Goal: Information Seeking & Learning: Learn about a topic

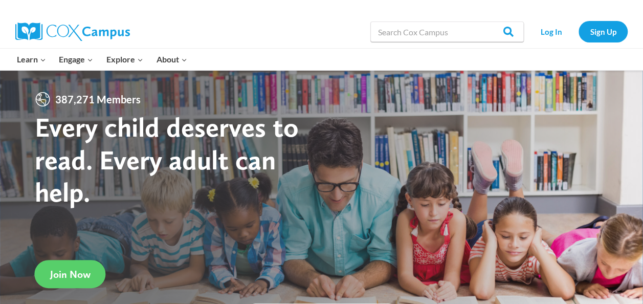
click at [591, 27] on link "Sign Up" at bounding box center [603, 31] width 49 height 21
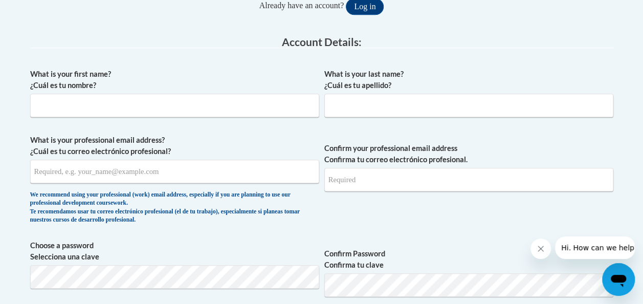
scroll to position [260, 0]
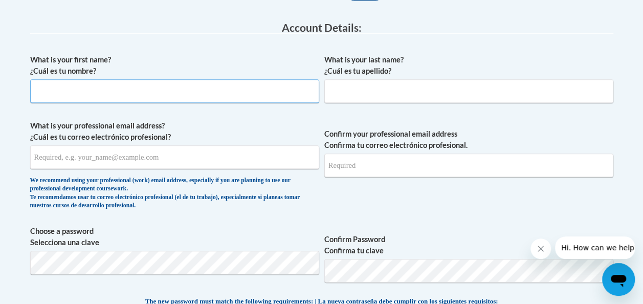
click at [206, 91] on input "What is your first name? ¿Cuál es tu nombre?" at bounding box center [174, 91] width 289 height 24
type input "kaitlyn"
type input "wollett"
type input "kaitlynwollett@tfc.edu"
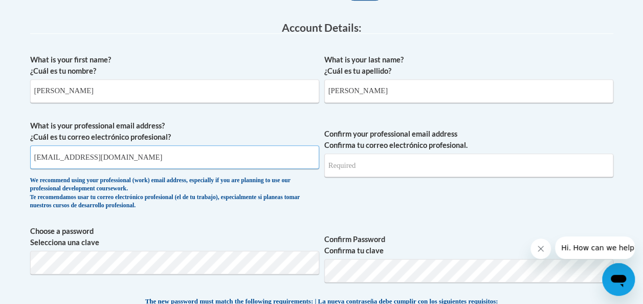
type input "kaitlynwollett@tfc.edu"
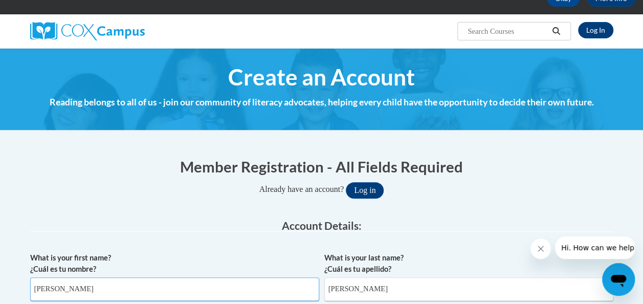
scroll to position [61, 0]
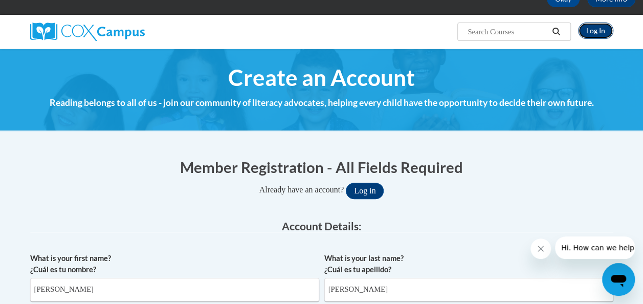
click at [599, 28] on link "Log In" at bounding box center [595, 31] width 35 height 16
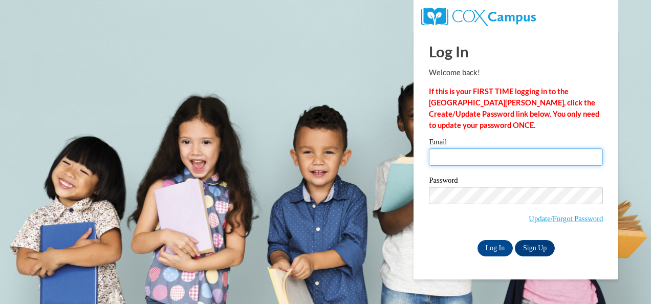
click at [508, 156] on input "Email" at bounding box center [516, 156] width 174 height 17
type input "kaitlynwollett@tfc.edu"
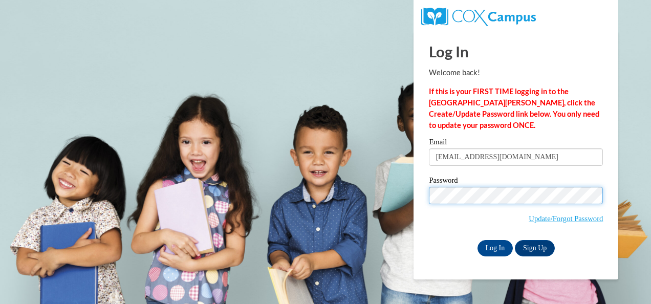
click at [478, 240] on input "Log In" at bounding box center [496, 248] width 36 height 16
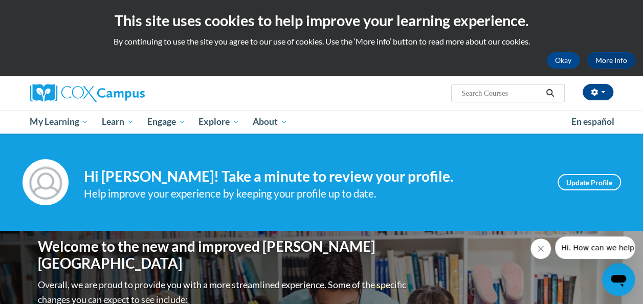
click at [488, 94] on input "Search..." at bounding box center [502, 93] width 82 height 12
type input "vocabulary instruction"
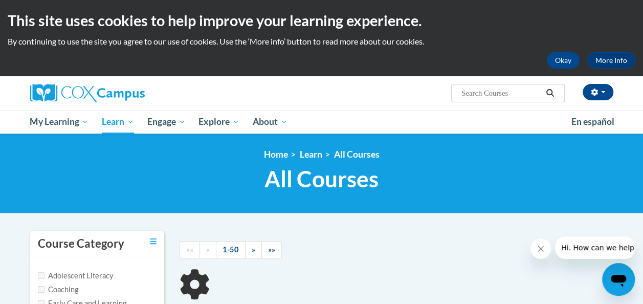
type input "vocabulary instruction"
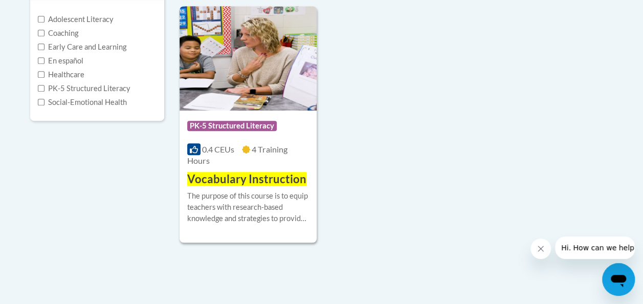
scroll to position [257, 0]
click at [237, 65] on img at bounding box center [248, 58] width 137 height 104
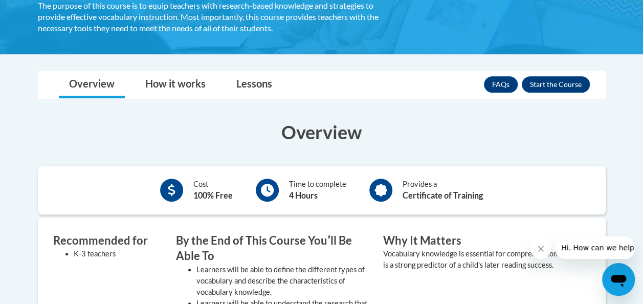
scroll to position [214, 0]
